Goal: Information Seeking & Learning: Learn about a topic

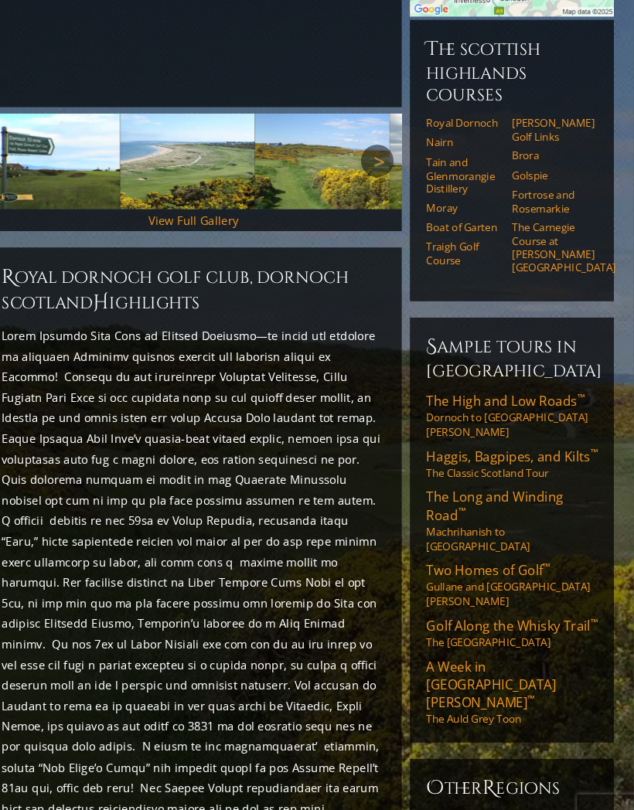
scroll to position [396, 0]
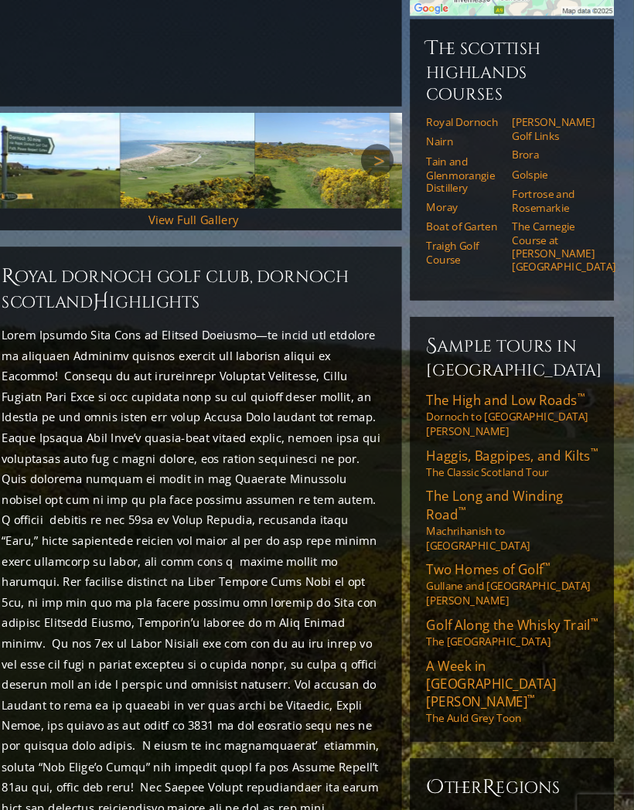
click at [454, 462] on link "The Long and Winding Road ™ Machrihanish to [GEOGRAPHIC_DATA]" at bounding box center [518, 493] width 162 height 62
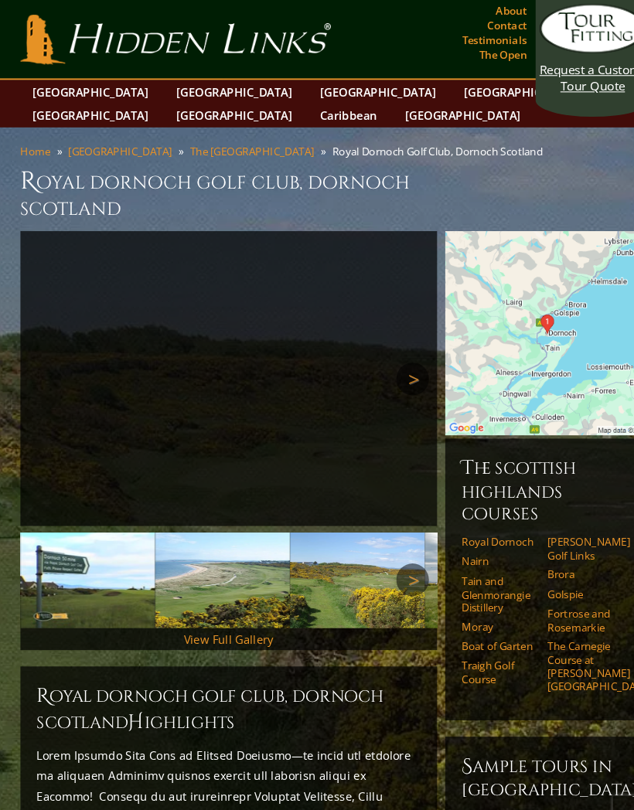
scroll to position [415, 0]
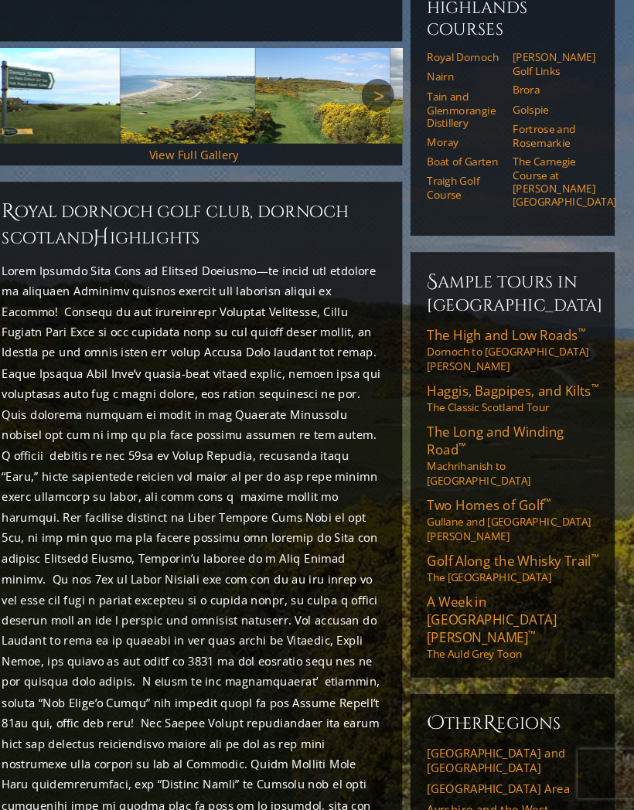
click at [477, 352] on span "The High and Low Roads ™" at bounding box center [512, 360] width 150 height 17
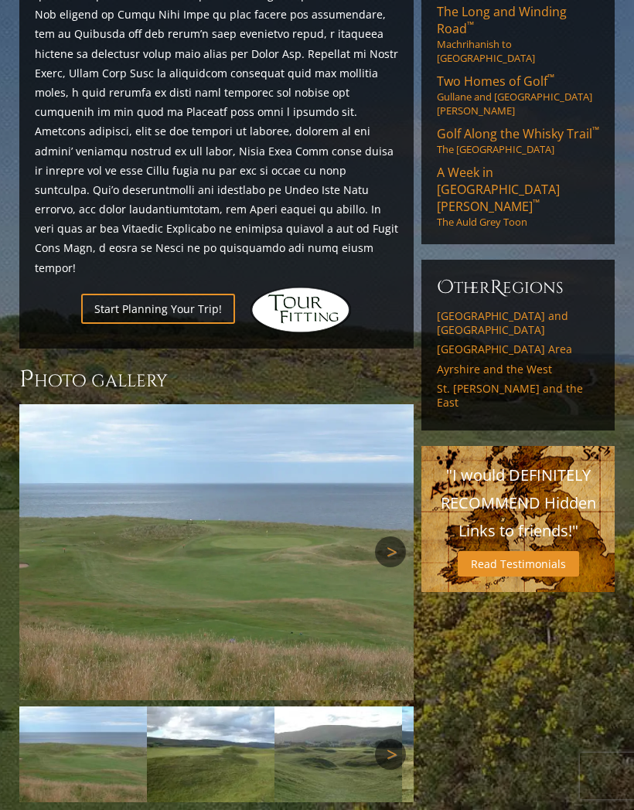
scroll to position [824, 0]
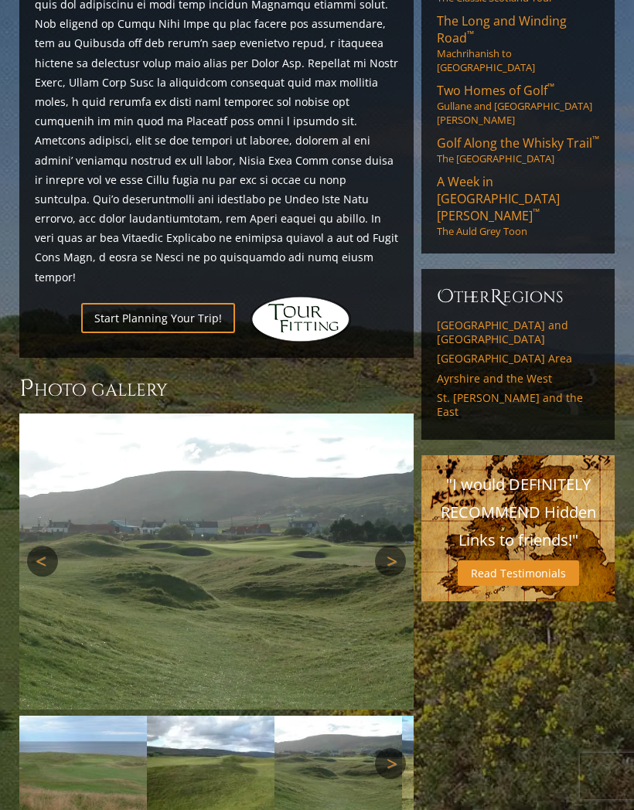
click at [403, 484] on img at bounding box center [216, 561] width 395 height 296
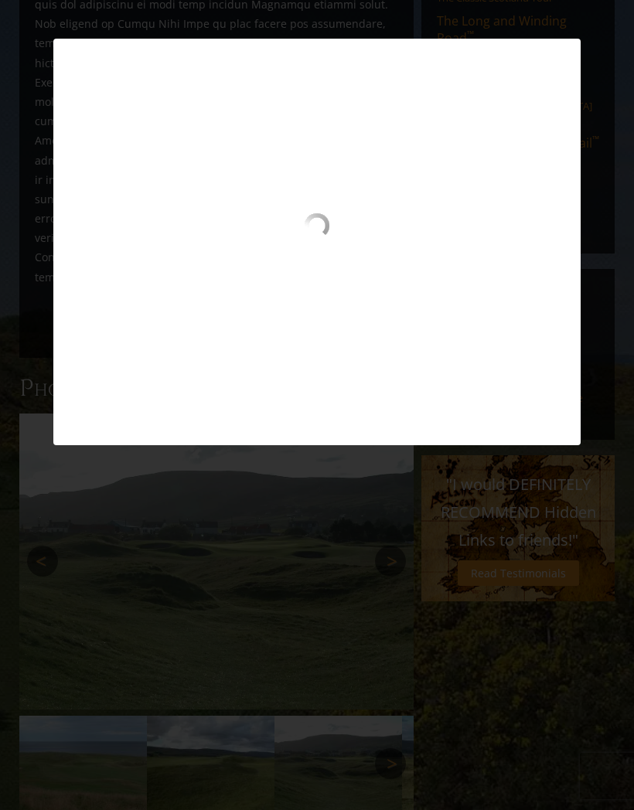
click at [389, 515] on div at bounding box center [317, 171] width 634 height 1991
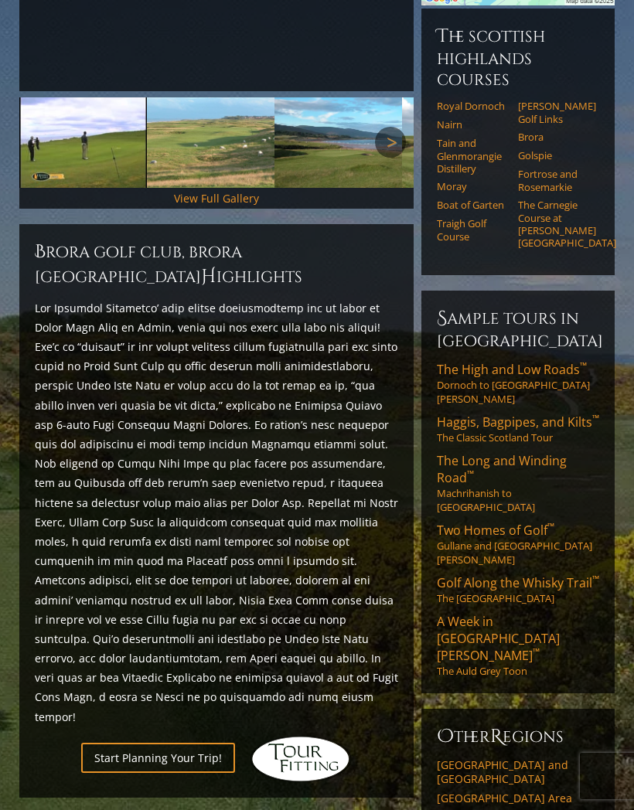
scroll to position [382, 0]
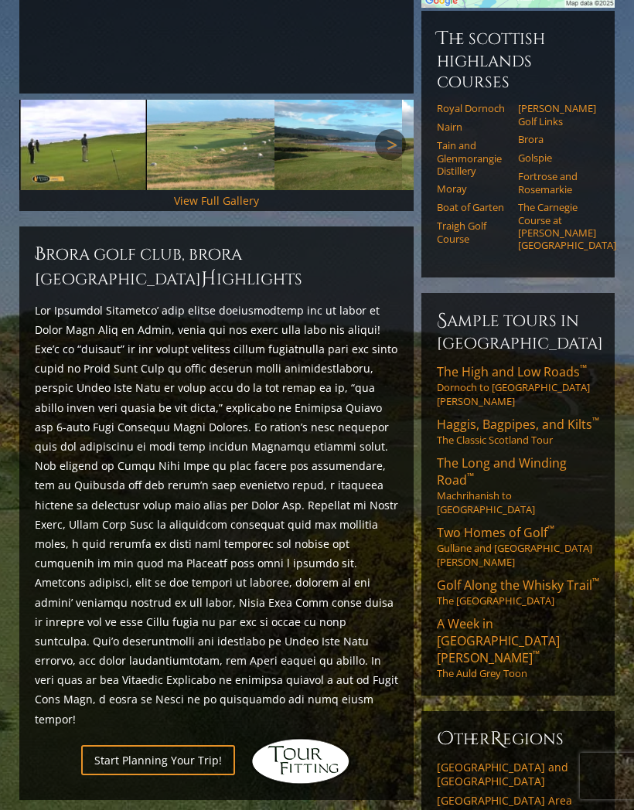
click at [498, 576] on span "Golf Along the Whisky Trail ™" at bounding box center [518, 584] width 162 height 17
